Goal: Use online tool/utility: Utilize a website feature to perform a specific function

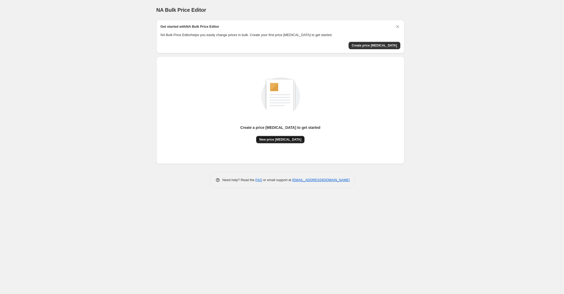
click at [271, 142] on button "New price [MEDICAL_DATA]" at bounding box center [280, 139] width 48 height 7
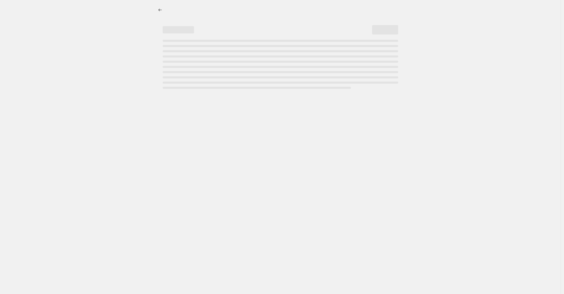
select select "percentage"
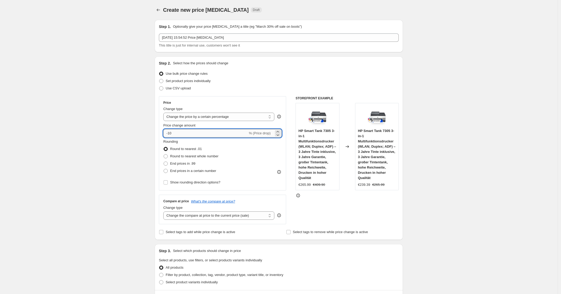
click at [210, 134] on input "-10" at bounding box center [205, 133] width 84 height 8
type input "-1"
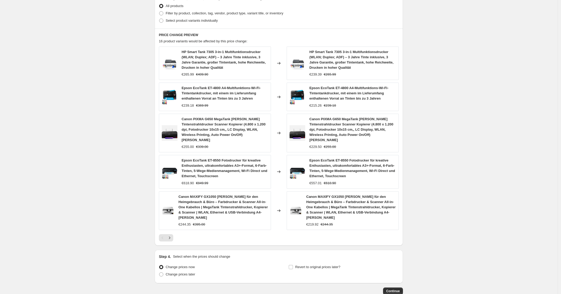
scroll to position [285, 0]
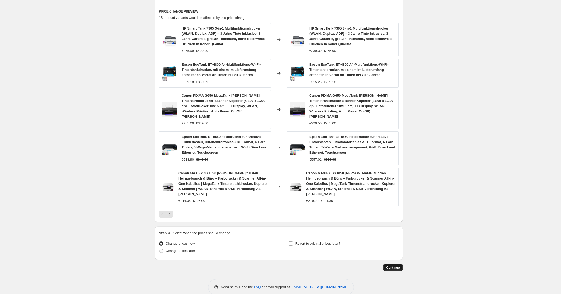
type input "-30"
click at [400, 264] on button "Continue" at bounding box center [393, 267] width 20 height 7
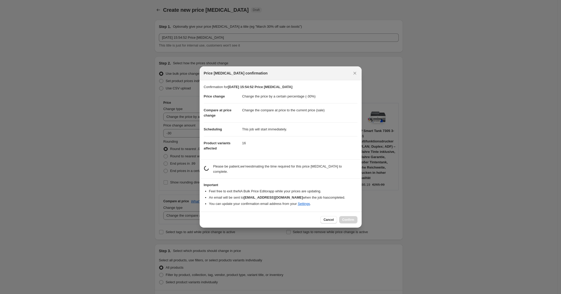
scroll to position [0, 0]
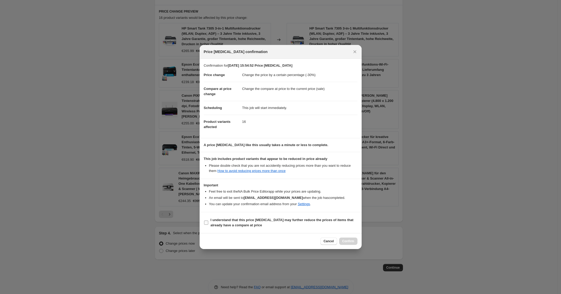
click at [323, 227] on span "I understand that this price [MEDICAL_DATA] may further reduce the prices of it…" at bounding box center [284, 222] width 147 height 10
click at [208, 225] on input "I understand that this price [MEDICAL_DATA] may further reduce the prices of it…" at bounding box center [206, 222] width 4 height 4
click at [323, 227] on span "I understand that this price [MEDICAL_DATA] may further reduce the prices of it…" at bounding box center [284, 222] width 147 height 10
click at [208, 225] on input "I understand that this price [MEDICAL_DATA] may further reduce the prices of it…" at bounding box center [206, 222] width 4 height 4
click at [323, 213] on section "I understand that this price [MEDICAL_DATA] may further reduce the prices of it…" at bounding box center [281, 222] width 162 height 21
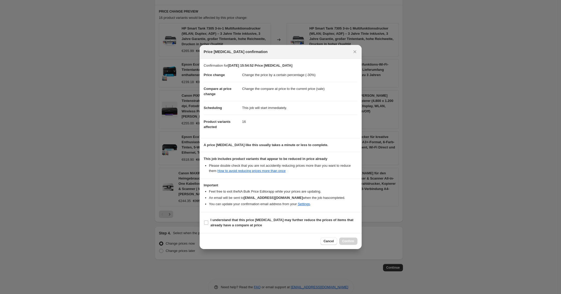
click at [323, 213] on section "I understand that this price [MEDICAL_DATA] may further reduce the prices of it…" at bounding box center [281, 222] width 162 height 21
click at [327, 218] on b "I understand that this price [MEDICAL_DATA] may further reduce the prices of it…" at bounding box center [282, 222] width 143 height 9
click at [208, 220] on input "I understand that this price [MEDICAL_DATA] may further reduce the prices of it…" at bounding box center [206, 222] width 4 height 4
checkbox input "true"
click at [344, 242] on span "Confirm" at bounding box center [348, 241] width 12 height 4
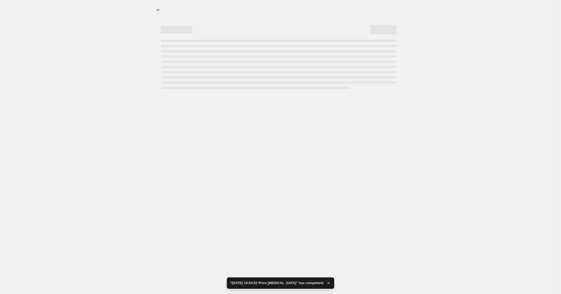
select select "percentage"
